Goal: Information Seeking & Learning: Find specific page/section

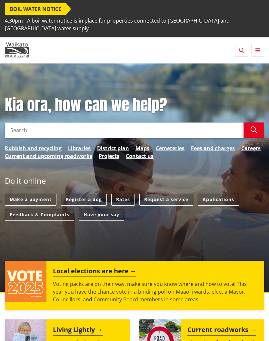
click at [258, 48] on icon "button" at bounding box center [257, 50] width 5 height 5
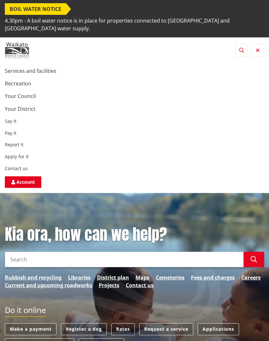
click at [22, 165] on link "Contact us" at bounding box center [16, 168] width 23 height 6
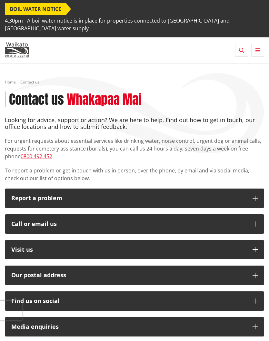
click at [259, 48] on icon "button" at bounding box center [257, 50] width 5 height 5
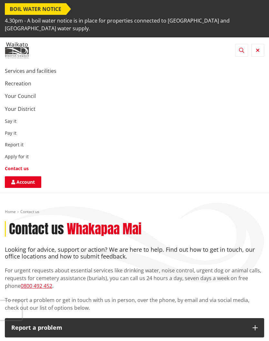
click at [23, 153] on link "Apply for it" at bounding box center [17, 156] width 24 height 6
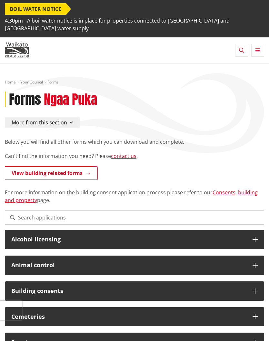
click at [244, 48] on icon "button" at bounding box center [241, 50] width 5 height 5
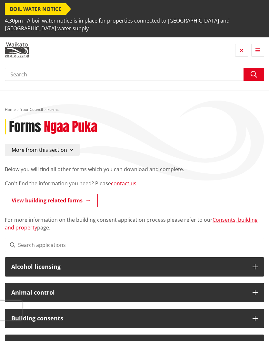
click at [180, 68] on input "Search" at bounding box center [134, 74] width 259 height 13
type input "Job"
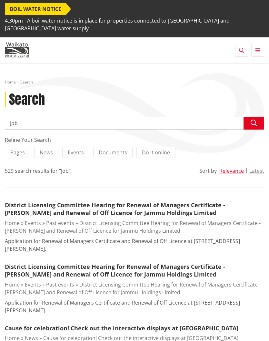
click at [6, 158] on div "Refine Your Search Pages News Events Documents Do it online 529 search results …" at bounding box center [134, 162] width 259 height 52
